Goal: Task Accomplishment & Management: Use online tool/utility

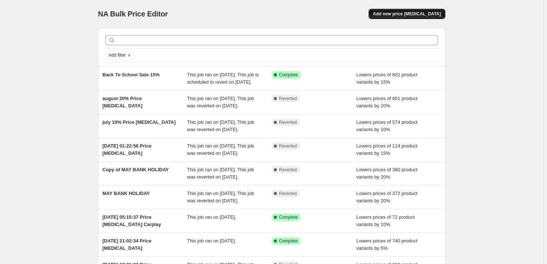
click at [411, 12] on span "Add new price [MEDICAL_DATA]" at bounding box center [407, 14] width 68 height 6
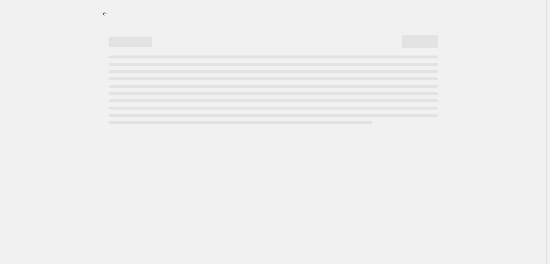
select select "percentage"
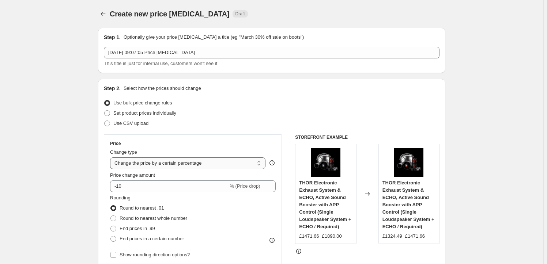
click at [162, 163] on select "Change the price to a certain amount Change the price by a certain amount Chang…" at bounding box center [187, 164] width 155 height 12
click at [198, 124] on div "Use CSV upload" at bounding box center [272, 124] width 336 height 10
click at [166, 114] on span "Set product prices individually" at bounding box center [144, 112] width 63 height 5
click at [105, 111] on input "Set product prices individually" at bounding box center [104, 110] width 0 height 0
radio input "true"
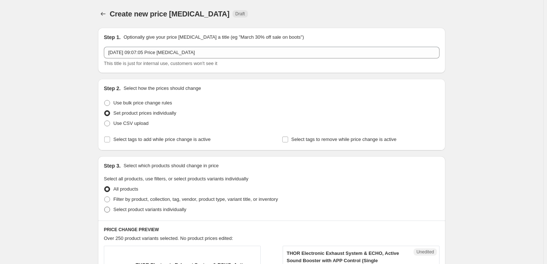
click at [108, 210] on span at bounding box center [107, 210] width 6 height 6
click at [105, 207] on input "Select product variants individually" at bounding box center [104, 207] width 0 height 0
radio input "true"
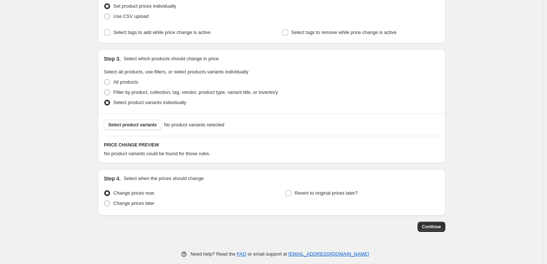
scroll to position [110, 0]
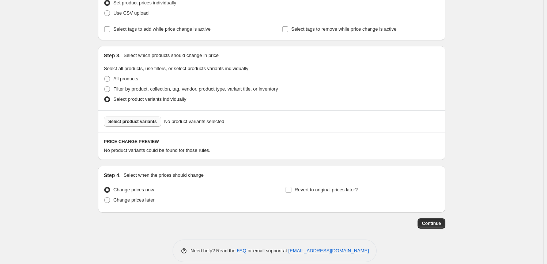
click at [136, 124] on span "Select product variants" at bounding box center [132, 122] width 49 height 6
click at [107, 88] on span at bounding box center [107, 89] width 6 height 6
click at [105, 87] on input "Filter by product, collection, tag, vendor, product type, variant title, or inv…" at bounding box center [104, 86] width 0 height 0
radio input "true"
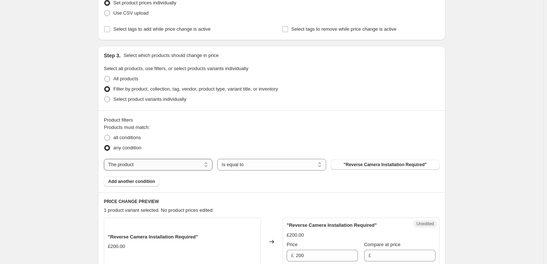
click at [181, 164] on select "The product The product's collection The product's tag The product's vendor The…" at bounding box center [158, 165] width 109 height 12
select select "title"
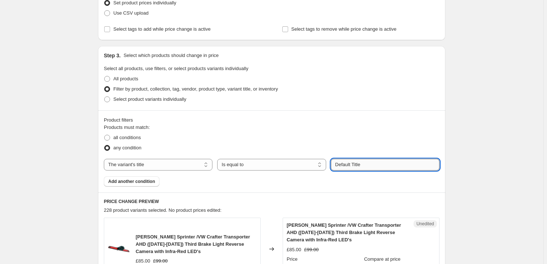
click at [342, 165] on input "Default Title" at bounding box center [385, 165] width 109 height 12
click at [286, 162] on select "Is equal to Is not equal to Contains" at bounding box center [271, 165] width 109 height 12
click at [373, 166] on input "Default Title" at bounding box center [385, 165] width 109 height 12
drag, startPoint x: 373, startPoint y: 166, endPoint x: 312, endPoint y: 155, distance: 62.1
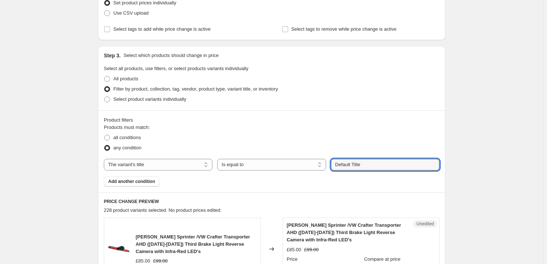
click at [312, 155] on div "Products must match: all conditions any condition The product The product's col…" at bounding box center [272, 155] width 336 height 63
type input "i"
type input "n"
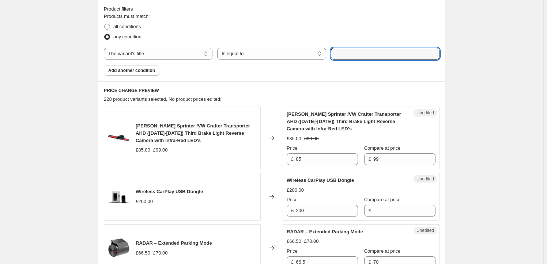
scroll to position [0, 0]
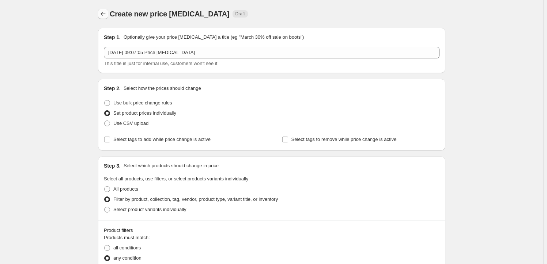
click at [106, 18] on button "Price change jobs" at bounding box center [103, 14] width 10 height 10
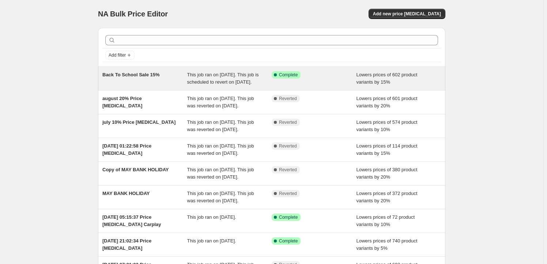
click at [225, 75] on span "This job ran on [DATE]. This job is scheduled to revert on [DATE]." at bounding box center [223, 78] width 72 height 13
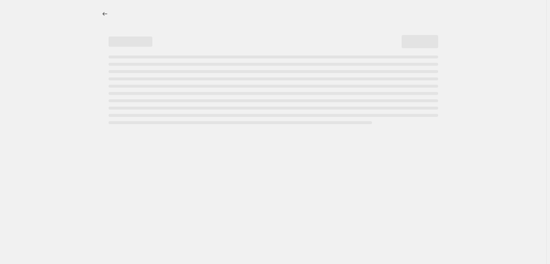
select select "percentage"
select select "no_change"
select select "tag"
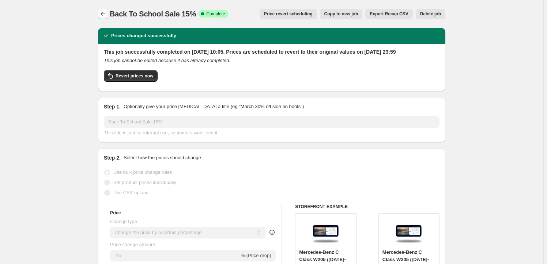
click at [100, 17] on button "Price change jobs" at bounding box center [103, 14] width 10 height 10
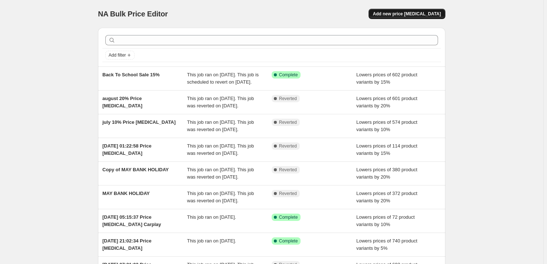
click at [410, 14] on span "Add new price [MEDICAL_DATA]" at bounding box center [407, 14] width 68 height 6
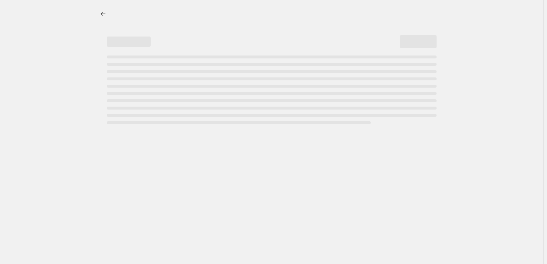
select select "percentage"
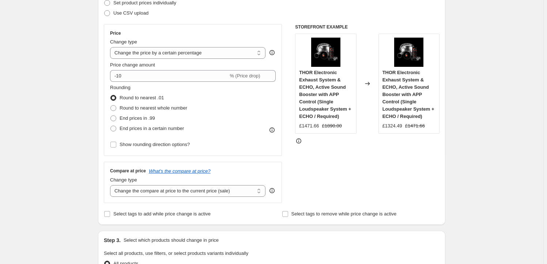
scroll to position [222, 0]
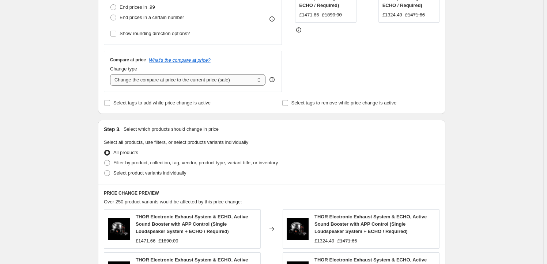
click at [193, 81] on select "Change the compare at price to the current price (sale) Change the compare at p…" at bounding box center [187, 80] width 155 height 12
select select "bp"
click at [112, 74] on select "Change the compare at price to the current price (sale) Change the compare at p…" at bounding box center [187, 80] width 155 height 12
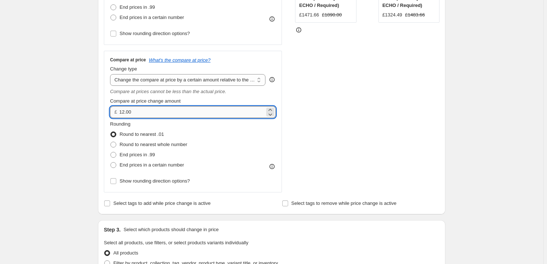
click at [139, 117] on input "12.00" at bounding box center [191, 112] width 145 height 12
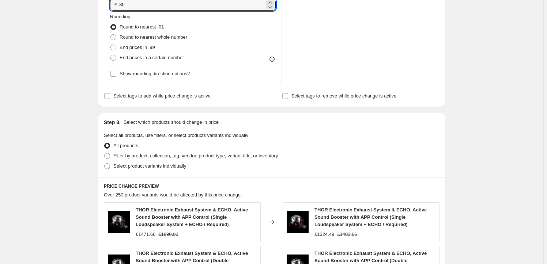
scroll to position [332, 0]
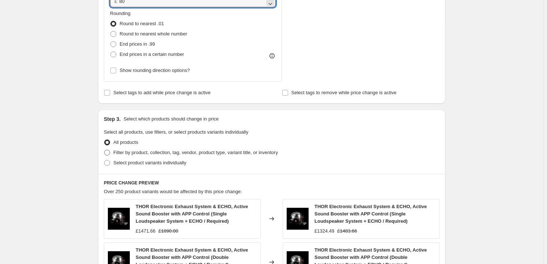
type input "80.00"
click at [110, 153] on span at bounding box center [107, 153] width 6 height 6
click at [105, 150] on input "Filter by product, collection, tag, vendor, product type, variant title, or inv…" at bounding box center [104, 150] width 0 height 0
radio input "true"
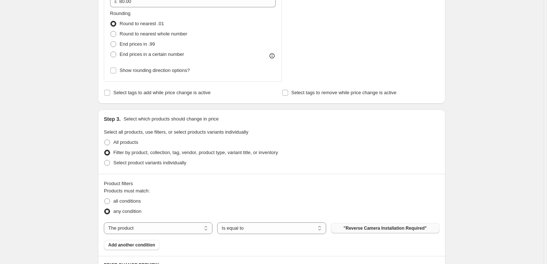
click at [351, 225] on button ""Reverse Camera Installation Required"" at bounding box center [385, 228] width 109 height 10
click at [150, 229] on select "The product The product's collection The product's tag The product's vendor The…" at bounding box center [158, 229] width 109 height 12
select select "tag"
click at [358, 228] on button "3RD" at bounding box center [385, 228] width 109 height 10
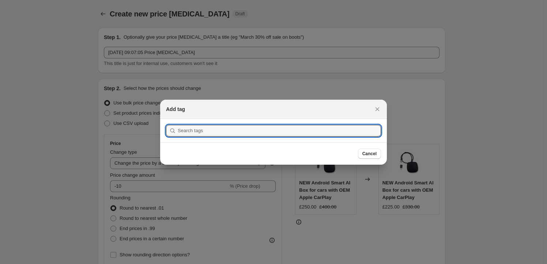
scroll to position [0, 0]
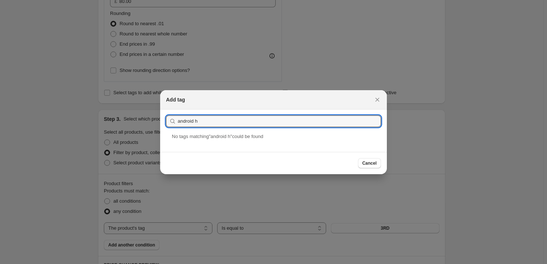
drag, startPoint x: 203, startPoint y: 123, endPoint x: 177, endPoint y: 123, distance: 26.0
click at [177, 123] on div "android h" at bounding box center [273, 122] width 215 height 12
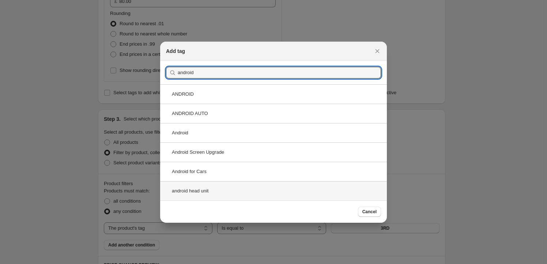
type input "android"
click at [197, 190] on div "android head unit" at bounding box center [273, 190] width 227 height 19
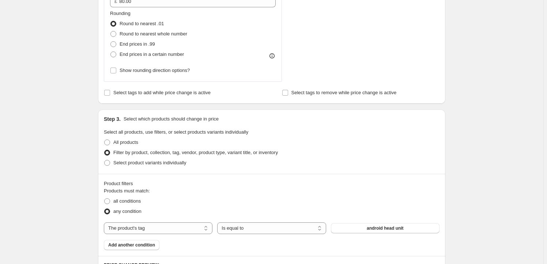
scroll to position [222, 0]
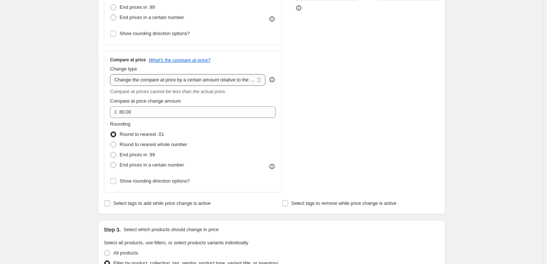
click at [179, 75] on select "Change the compare at price to the current price (sale) Change the compare at p…" at bounding box center [187, 80] width 155 height 12
select select "no_change"
click at [112, 74] on select "Change the compare at price to the current price (sale) Change the compare at p…" at bounding box center [187, 80] width 155 height 12
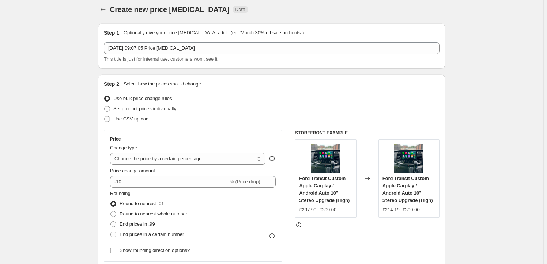
scroll to position [0, 0]
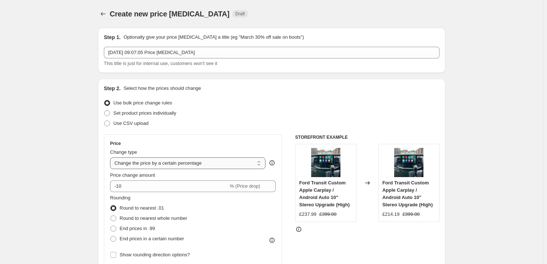
click at [194, 165] on select "Change the price to a certain amount Change the price by a certain amount Chang…" at bounding box center [187, 164] width 155 height 12
click at [220, 137] on div "Price Change type Change the price to a certain amount Change the price by a ce…" at bounding box center [193, 201] width 178 height 132
click at [197, 184] on input "-10" at bounding box center [169, 187] width 118 height 12
click at [195, 164] on select "Change the price to a certain amount Change the price by a certain amount Chang…" at bounding box center [187, 164] width 155 height 12
select select "to"
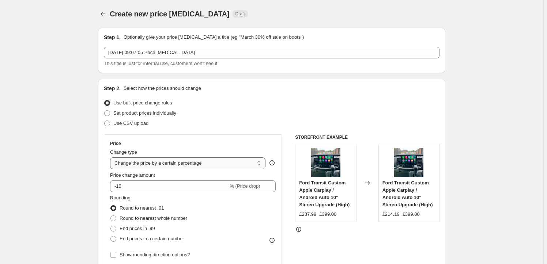
click at [112, 158] on select "Change the price to a certain amount Change the price by a certain amount Chang…" at bounding box center [187, 164] width 155 height 12
type input "80.00"
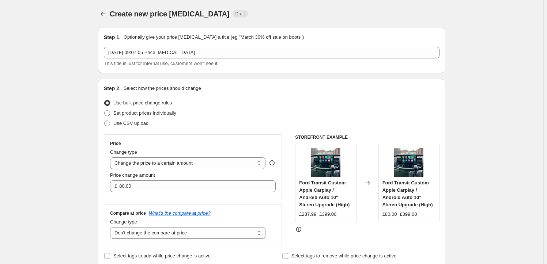
click at [154, 156] on div "Change type" at bounding box center [187, 152] width 155 height 7
click at [161, 161] on select "Change the price to a certain amount Change the price by a certain amount Chang…" at bounding box center [187, 164] width 155 height 12
select select "by"
click at [112, 158] on select "Change the price to a certain amount Change the price by a certain amount Chang…" at bounding box center [187, 164] width 155 height 12
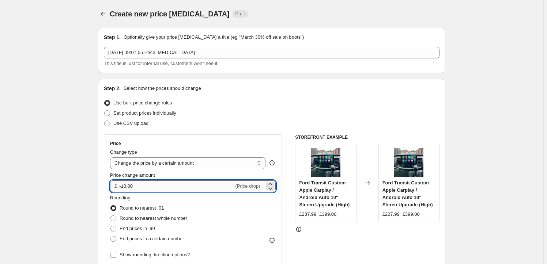
click at [178, 183] on input "-10.00" at bounding box center [176, 187] width 114 height 12
click at [179, 183] on input "-10.00" at bounding box center [176, 187] width 114 height 12
click at [263, 119] on div "Use CSV upload" at bounding box center [272, 124] width 336 height 10
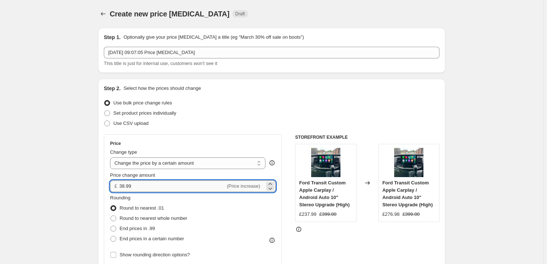
click at [122, 184] on input "38.99" at bounding box center [172, 187] width 106 height 12
click at [121, 184] on input "38.99" at bounding box center [172, 187] width 106 height 12
type input "-38.99"
click at [271, 112] on div "Set product prices individually" at bounding box center [272, 113] width 336 height 10
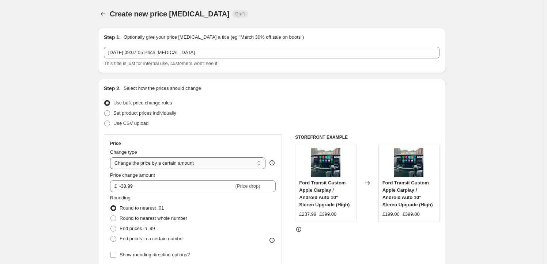
click at [232, 165] on select "Change the price to a certain amount Change the price by a certain amount Chang…" at bounding box center [187, 164] width 155 height 12
